Goal: Transaction & Acquisition: Purchase product/service

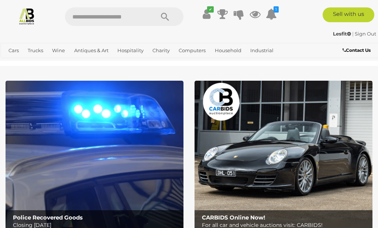
click at [0, 0] on link "Antiques & Vintage" at bounding box center [0, 0] width 0 height 0
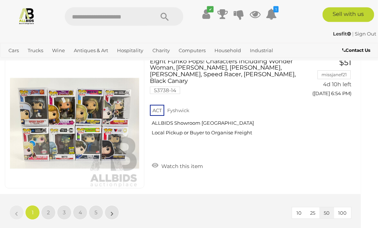
scroll to position [7094, 6]
click at [51, 209] on link "2" at bounding box center [48, 212] width 15 height 15
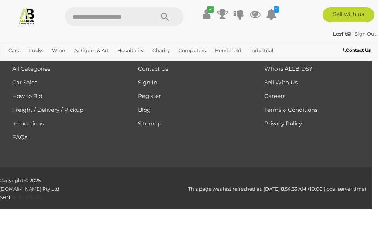
scroll to position [102, 0]
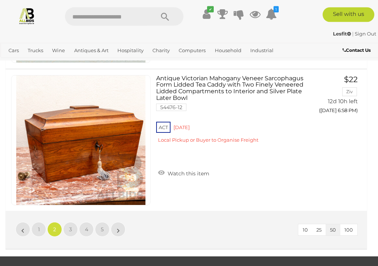
scroll to position [7077, 0]
click at [70, 227] on span "3" at bounding box center [70, 229] width 3 height 7
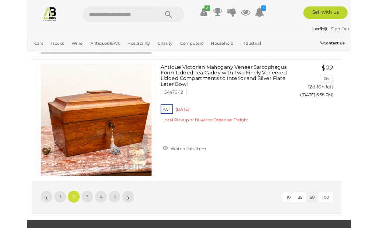
scroll to position [102, 0]
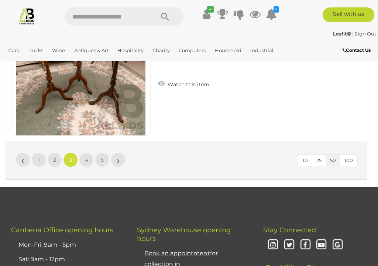
scroll to position [7147, 0]
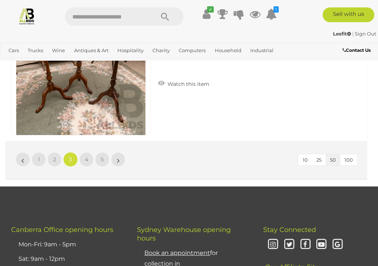
click at [86, 157] on span "4" at bounding box center [86, 159] width 3 height 7
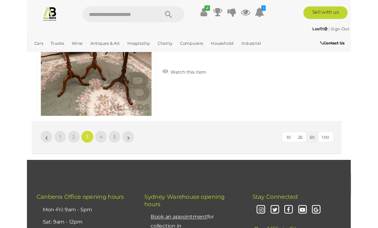
scroll to position [102, 0]
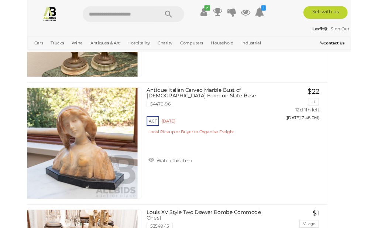
scroll to position [4207, 16]
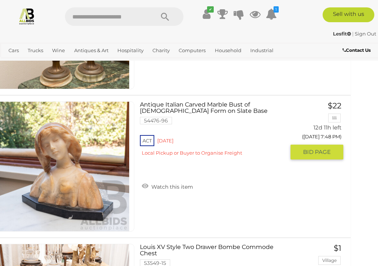
click at [151, 186] on link "Watch this item" at bounding box center [167, 185] width 55 height 11
click at [156, 162] on div "ACT Red Hill Local Pickup or Buyer to Organise Freight" at bounding box center [212, 147] width 145 height 28
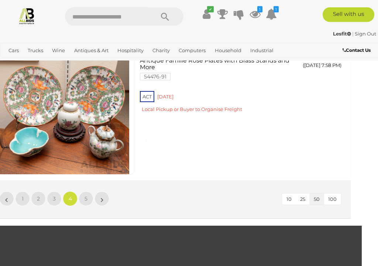
scroll to position [7130, 16]
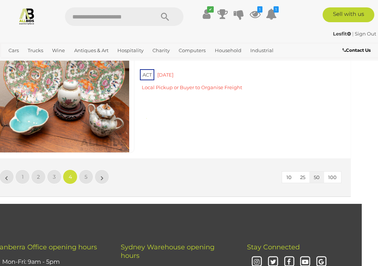
click at [99, 172] on link "»" at bounding box center [102, 176] width 15 height 15
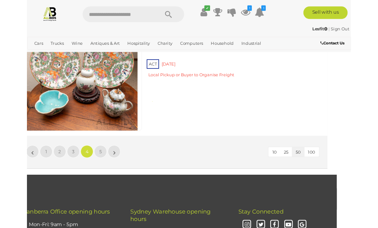
scroll to position [102, 0]
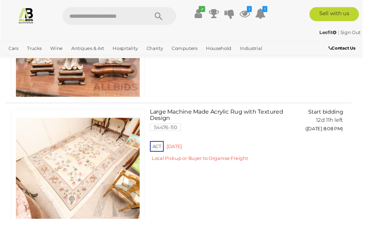
scroll to position [2233, 16]
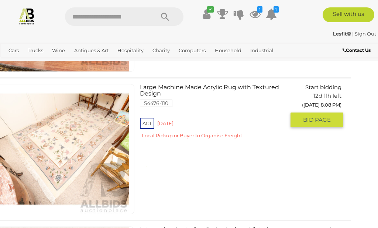
click at [319, 116] on span "BID PAGE" at bounding box center [317, 119] width 28 height 7
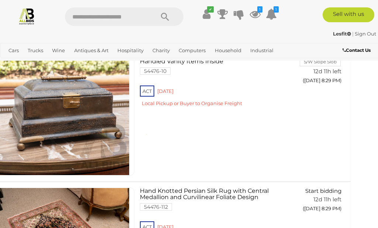
scroll to position [5685, 16]
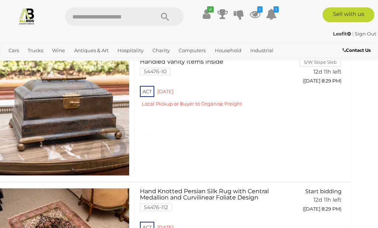
click at [26, 16] on img at bounding box center [26, 15] width 17 height 17
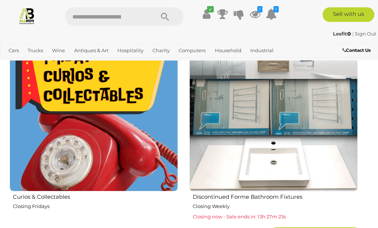
scroll to position [1048, 0]
click at [269, 165] on img at bounding box center [273, 107] width 168 height 168
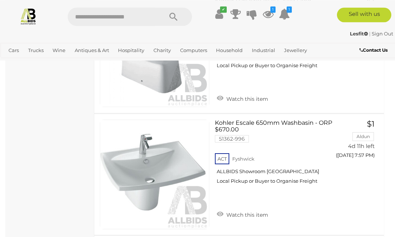
scroll to position [730, 0]
click at [0, 0] on link "Bedroom, Bathroom & Laundry" at bounding box center [0, 0] width 0 height 0
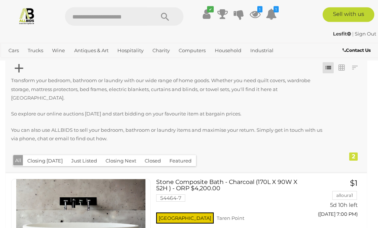
scroll to position [29, 0]
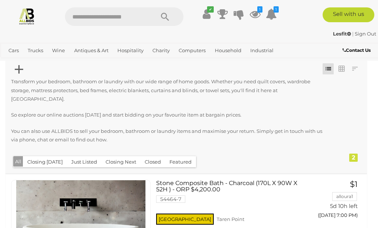
click at [0, 0] on link "Kitchenware & Dining" at bounding box center [0, 0] width 0 height 0
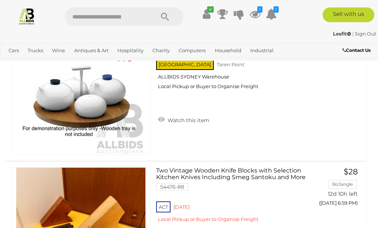
scroll to position [1503, 0]
